Goal: Task Accomplishment & Management: Use online tool/utility

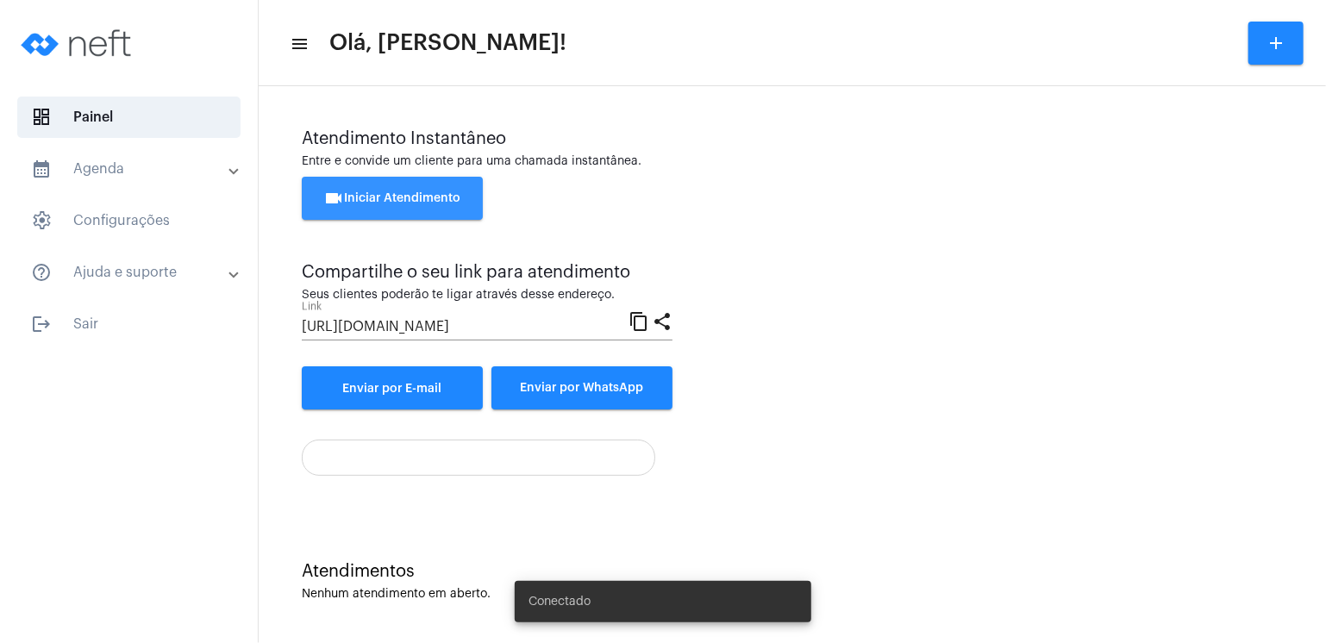
click at [386, 196] on span "videocam Iniciar Atendimento" at bounding box center [392, 198] width 137 height 12
click at [369, 199] on span "videocam Iniciar Atendimento" at bounding box center [392, 198] width 137 height 12
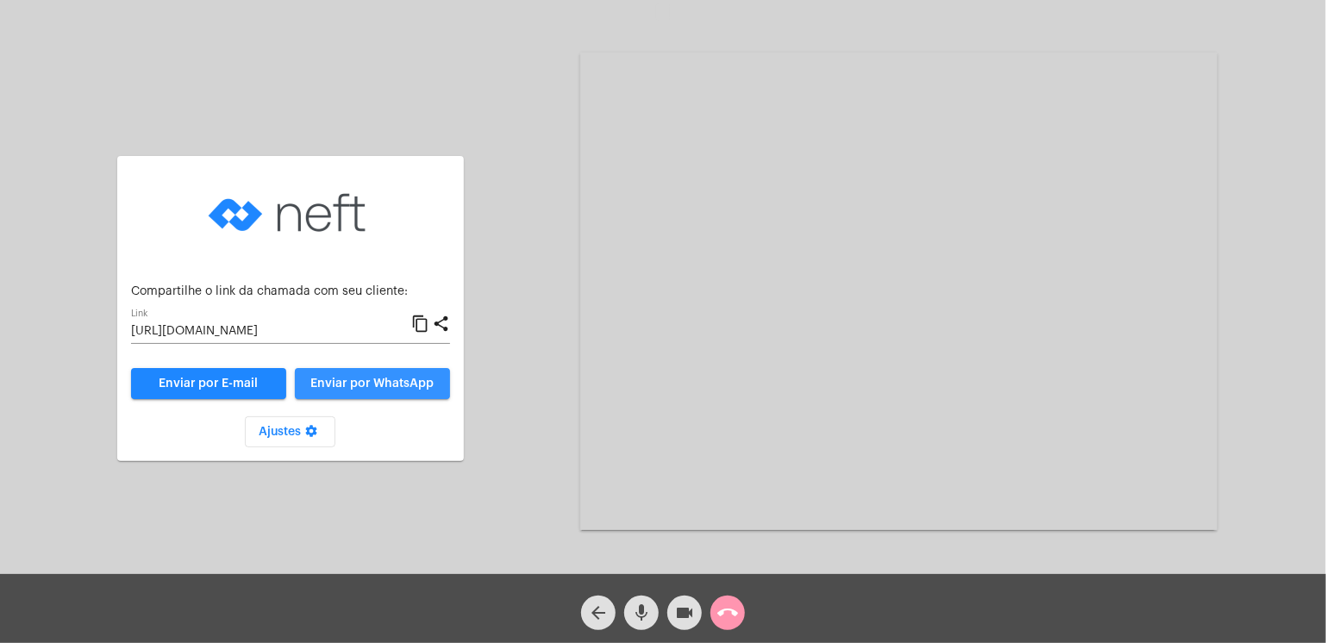
click at [366, 376] on button "Enviar por WhatsApp" at bounding box center [372, 383] width 155 height 31
